Goal: Information Seeking & Learning: Find specific page/section

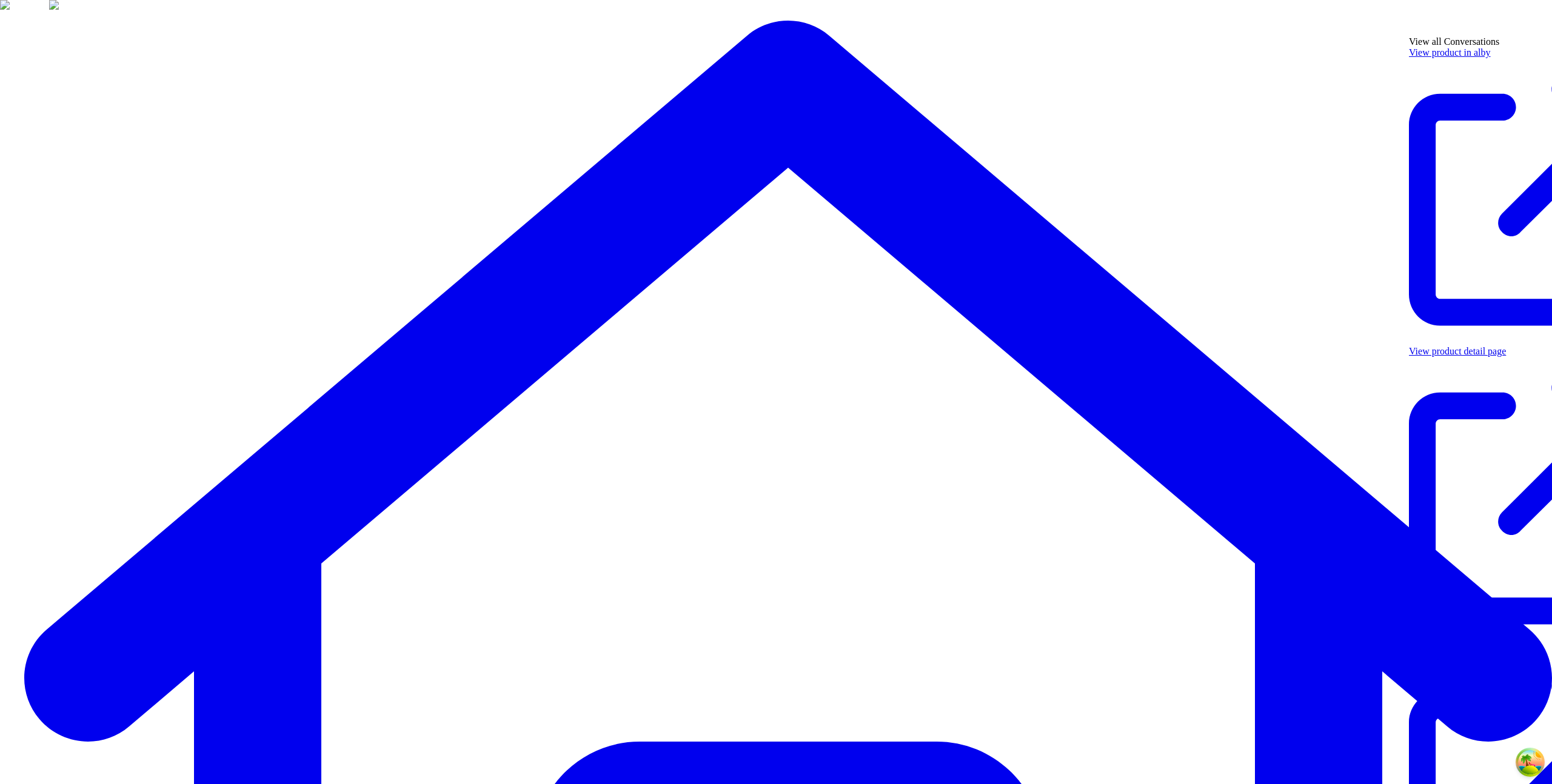
click at [1476, 645] on link "View in LangFuse" at bounding box center [1534, 794] width 250 height 298
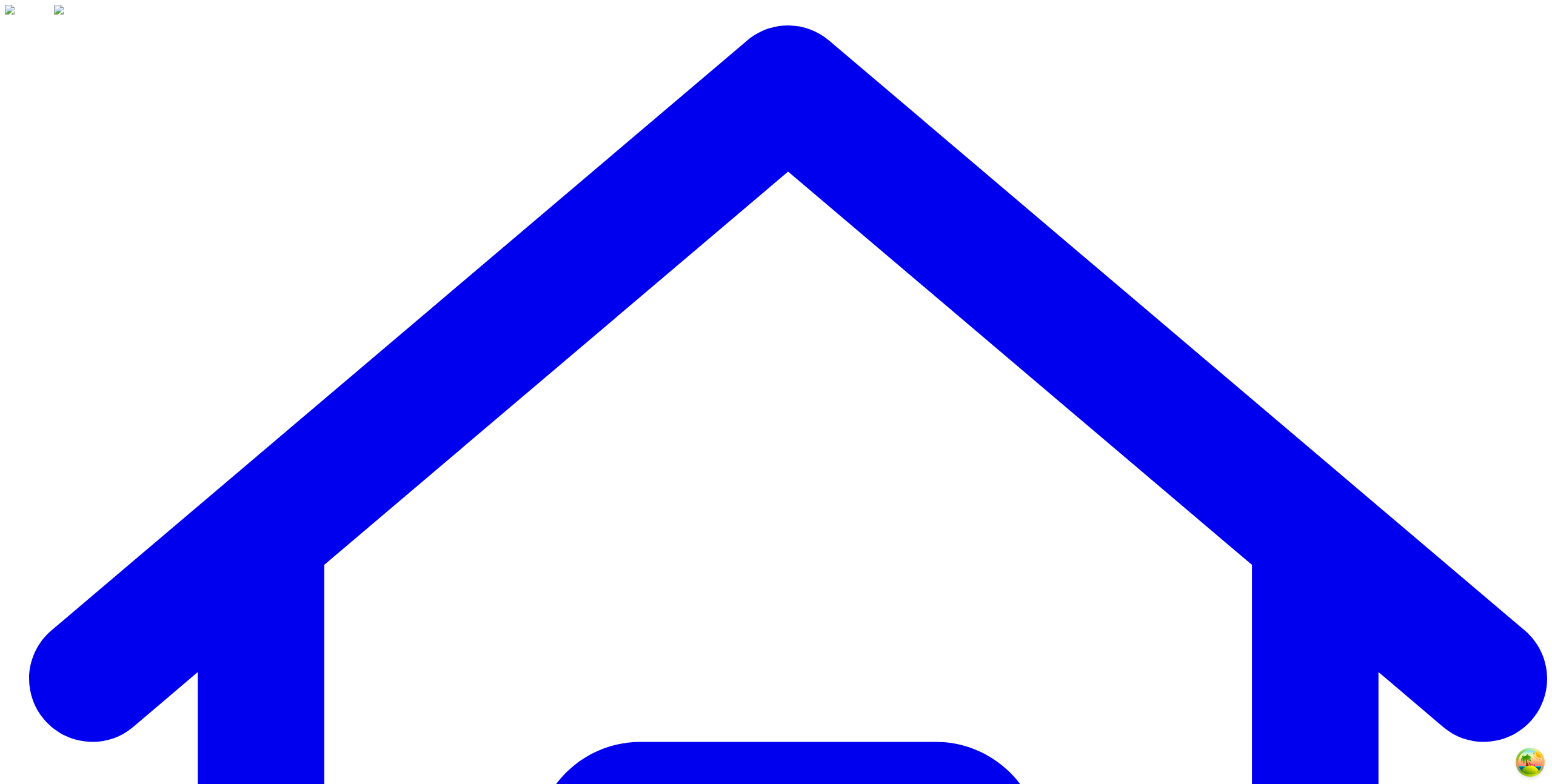
scroll to position [3, 0]
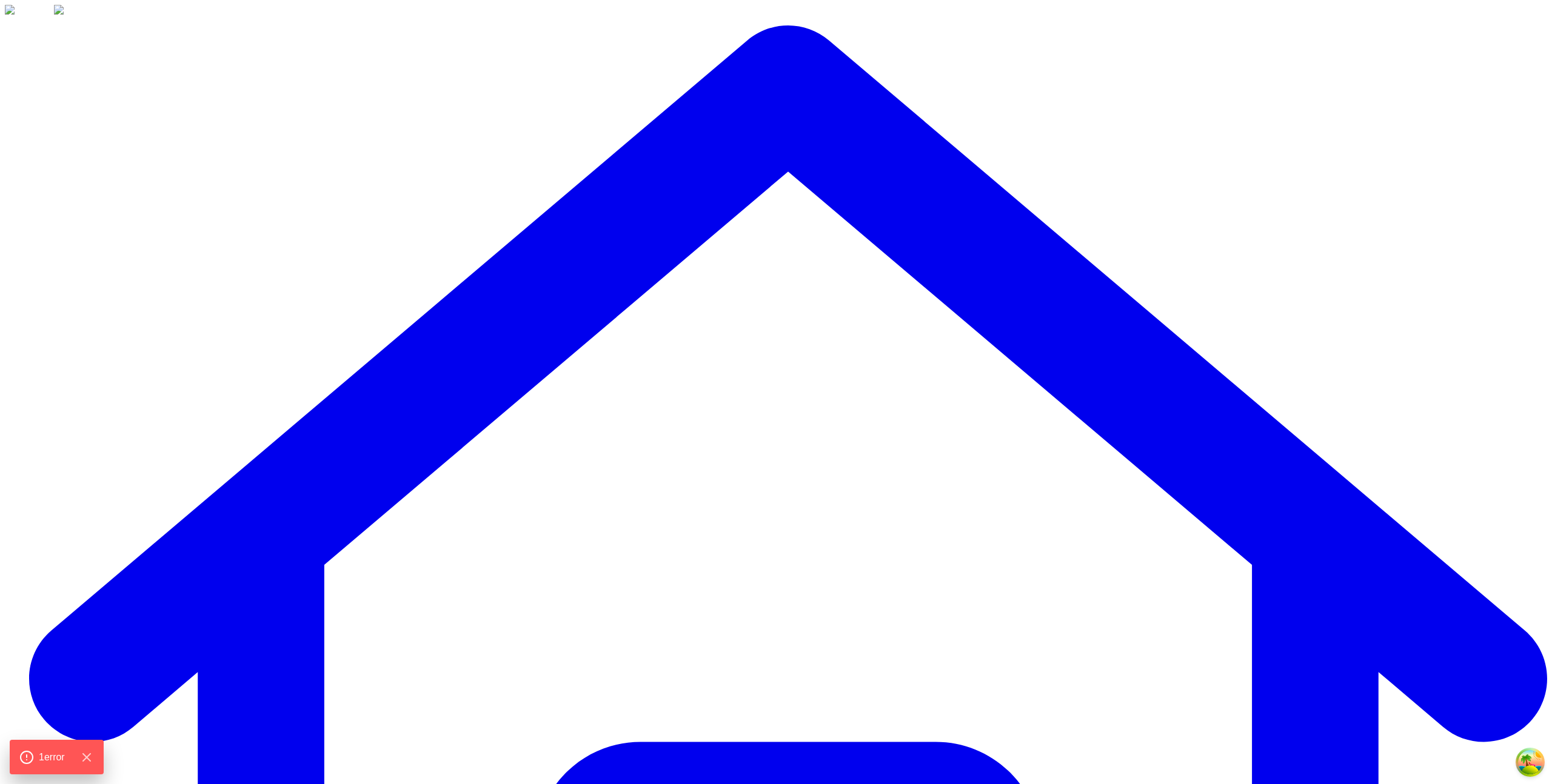
drag, startPoint x: 980, startPoint y: 434, endPoint x: 971, endPoint y: 435, distance: 9.1
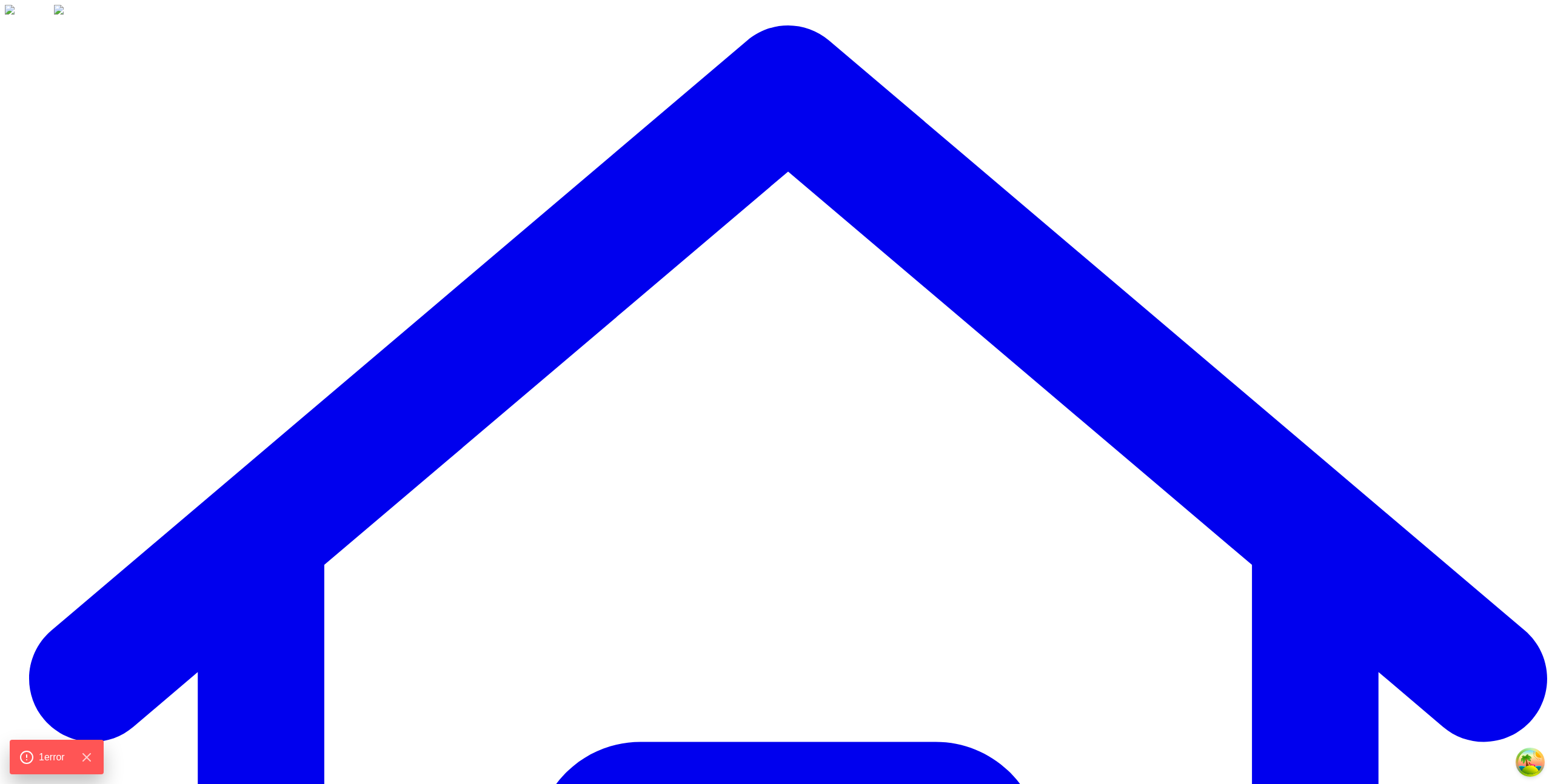
drag, startPoint x: 1462, startPoint y: 70, endPoint x: 1327, endPoint y: 101, distance: 138.5
drag, startPoint x: 709, startPoint y: 167, endPoint x: 624, endPoint y: 187, distance: 87.3
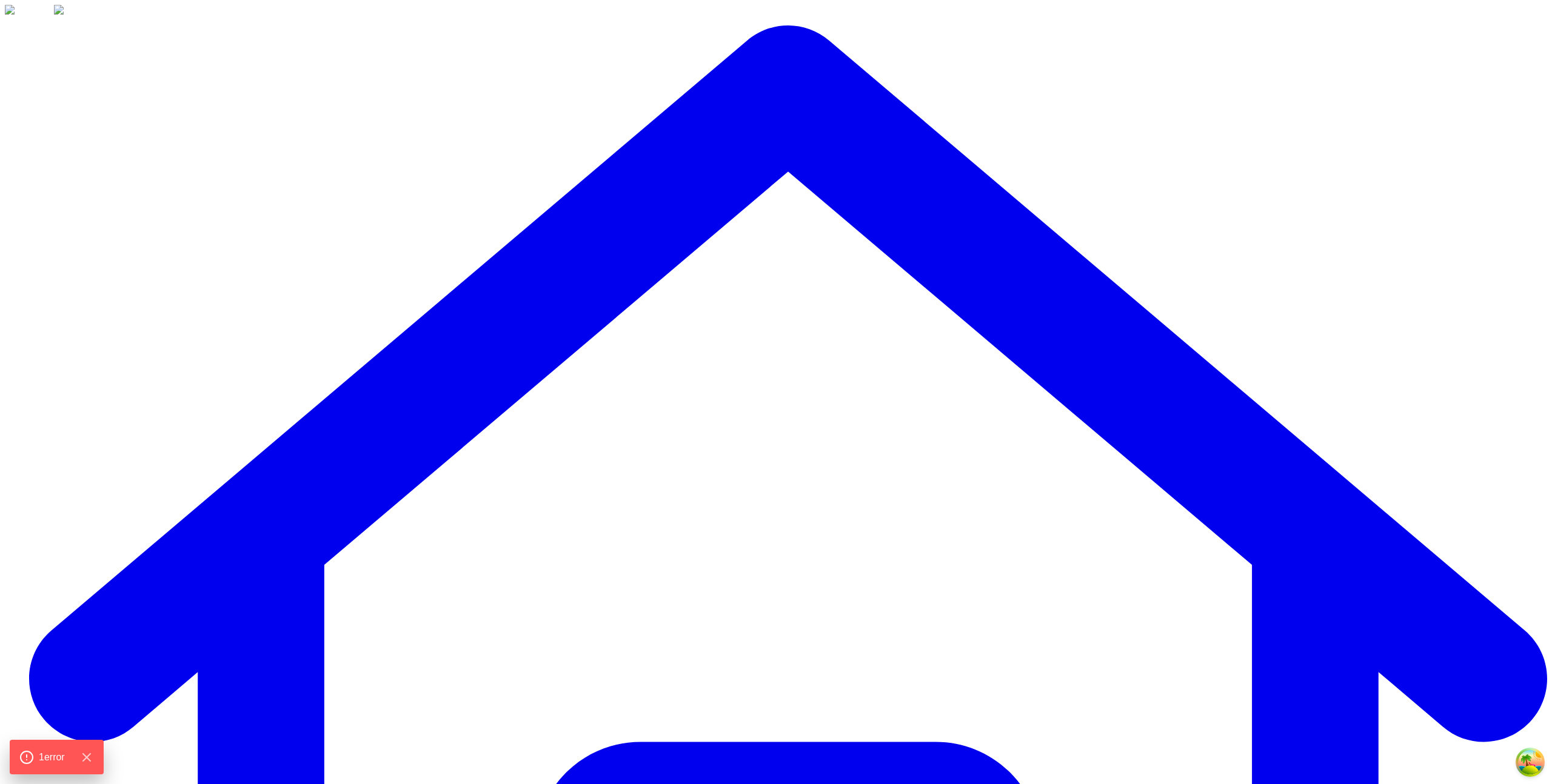
drag, startPoint x: 552, startPoint y: 215, endPoint x: 521, endPoint y: 230, distance: 34.4
